Goal: Task Accomplishment & Management: Use online tool/utility

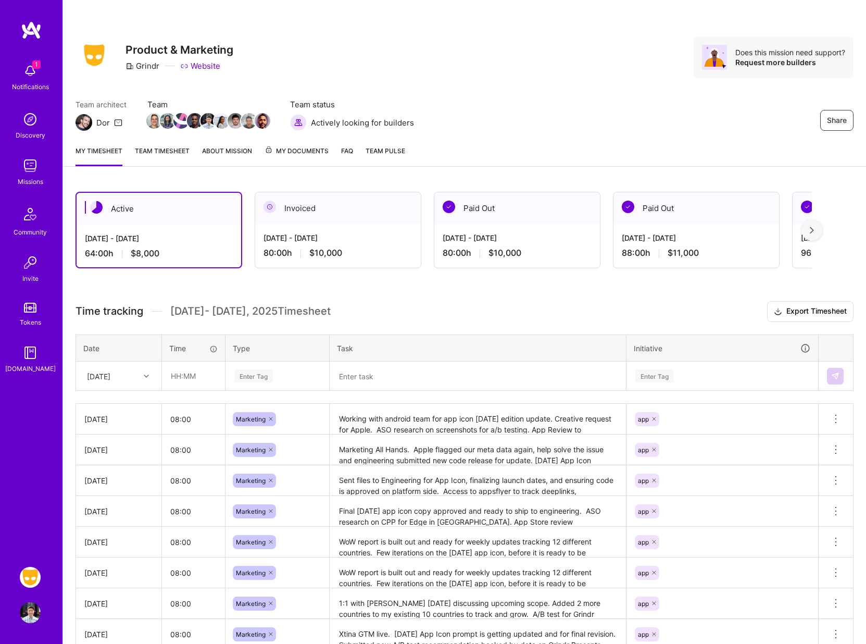
scroll to position [54, 0]
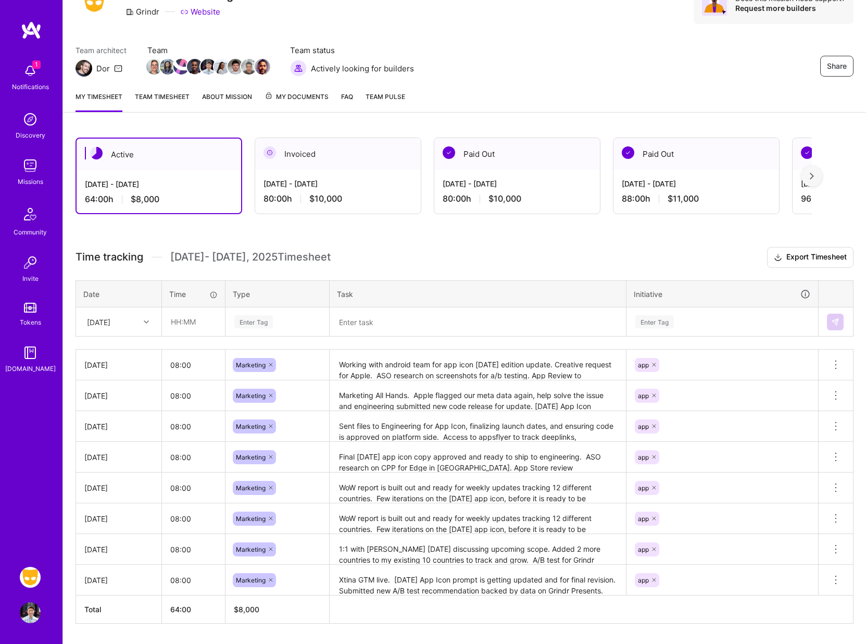
click at [431, 71] on div "Team architect Dor Team Team status Actively looking for builders Share" at bounding box center [464, 61] width 778 height 32
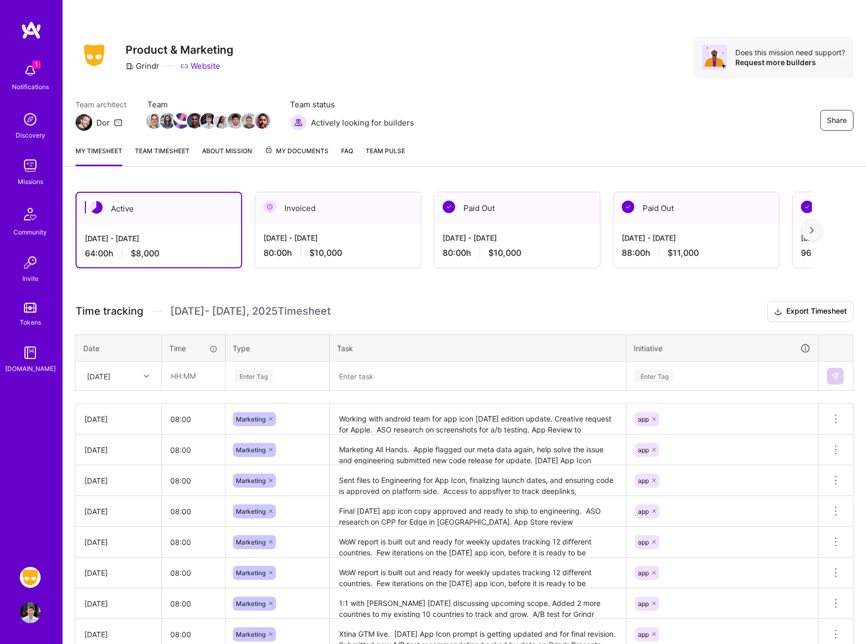
scroll to position [54, 0]
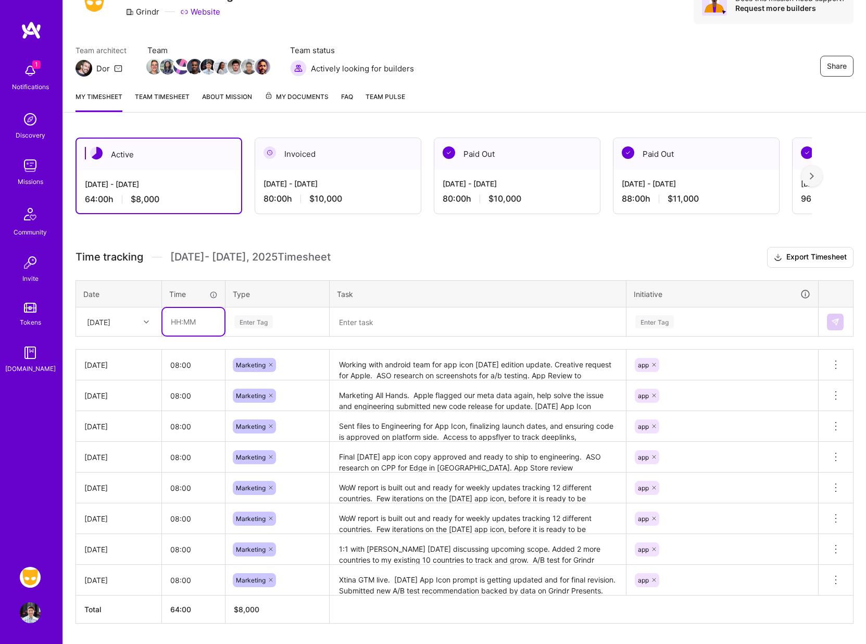
click at [169, 324] on input "text" at bounding box center [193, 322] width 62 height 28
type input "08:00"
click at [242, 331] on div "Enter Tag" at bounding box center [277, 321] width 103 height 27
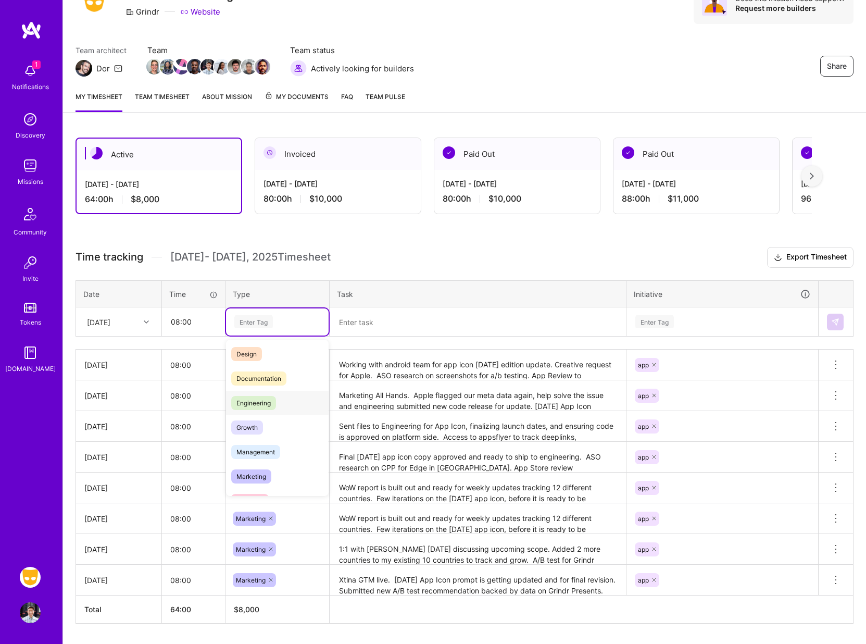
scroll to position [37, 0]
click at [256, 468] on span "Marketing" at bounding box center [251, 466] width 40 height 14
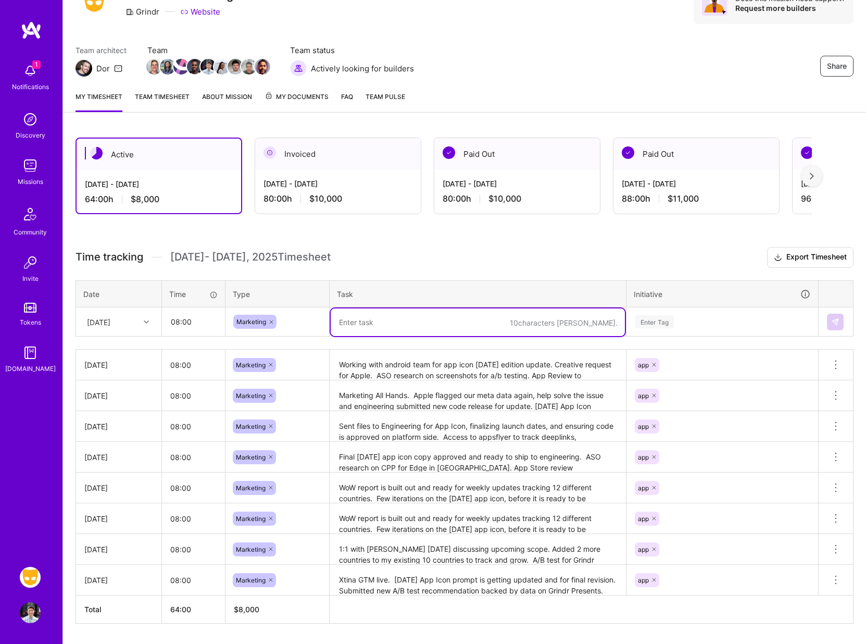
click at [358, 322] on textarea at bounding box center [478, 322] width 294 height 28
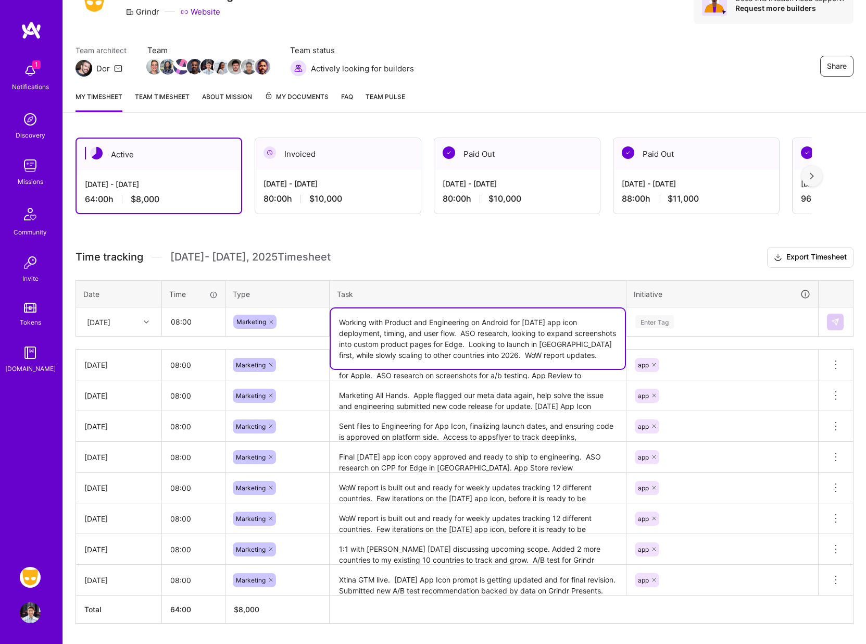
type textarea "Working with Product and Engineering on Android for [DATE] app icon deployment,…"
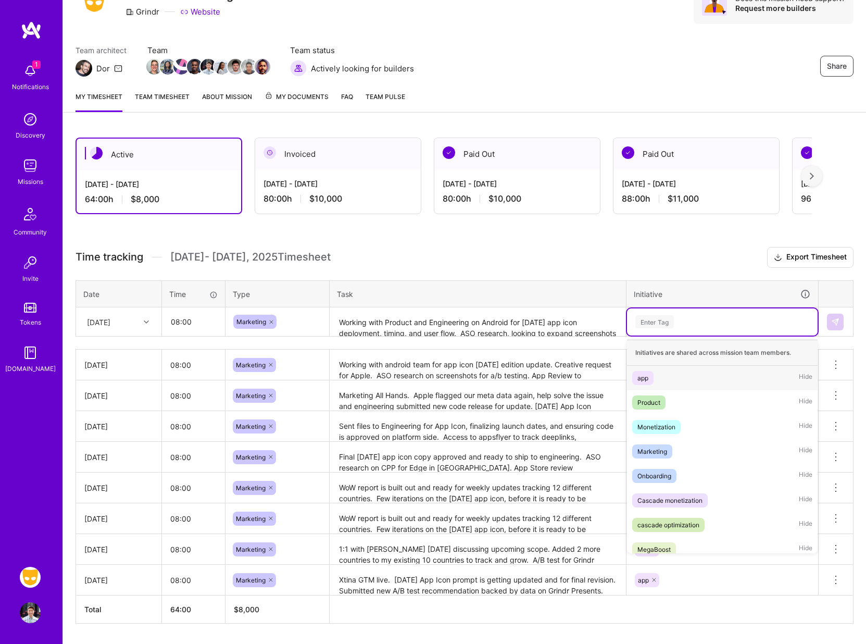
click at [652, 317] on div "Enter Tag" at bounding box center [654, 321] width 39 height 16
click at [645, 381] on div "app" at bounding box center [642, 377] width 11 height 11
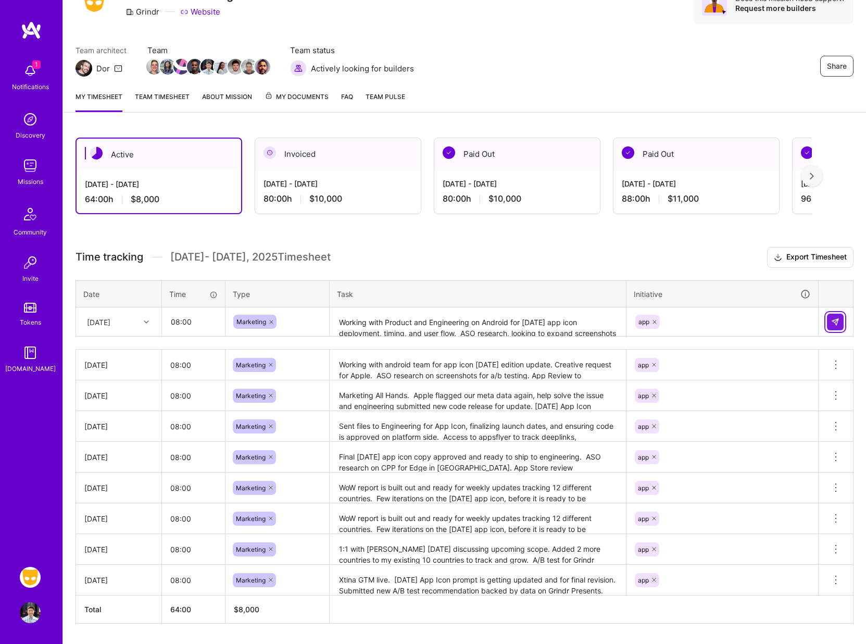
click at [827, 323] on button at bounding box center [835, 321] width 17 height 17
